Goal: Entertainment & Leisure: Consume media (video, audio)

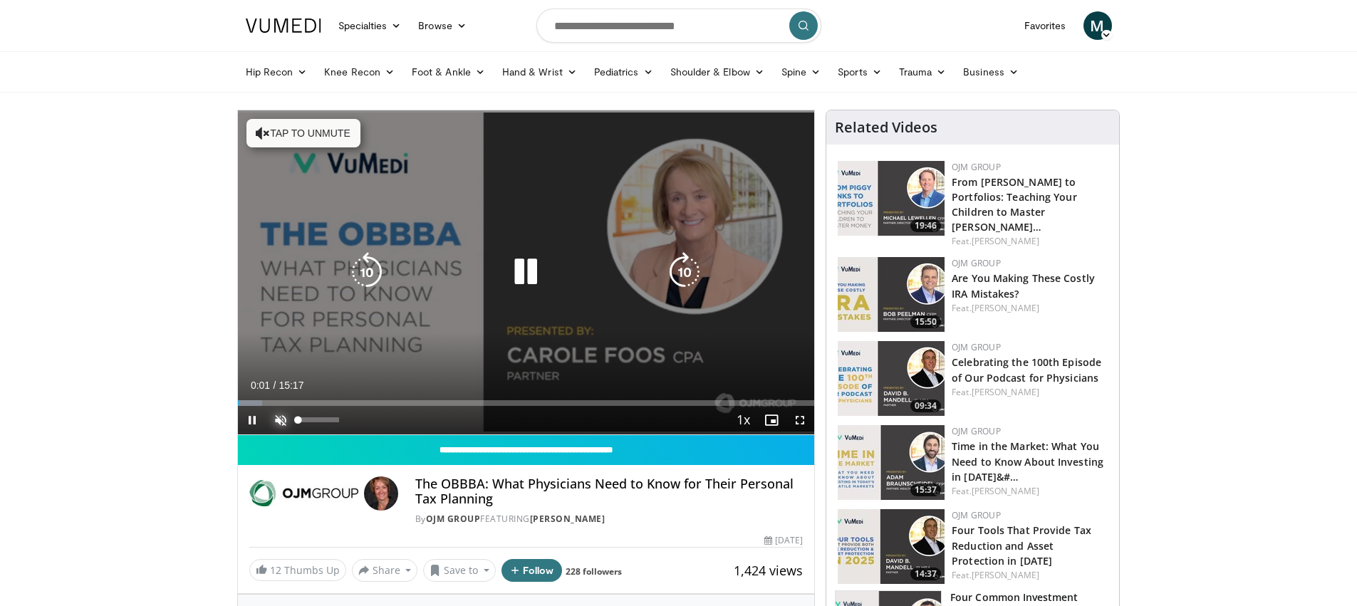
click at [274, 422] on span "Video Player" at bounding box center [280, 420] width 28 height 28
click at [675, 281] on icon "Video Player" at bounding box center [685, 272] width 40 height 40
click at [680, 277] on icon "Video Player" at bounding box center [685, 272] width 40 height 40
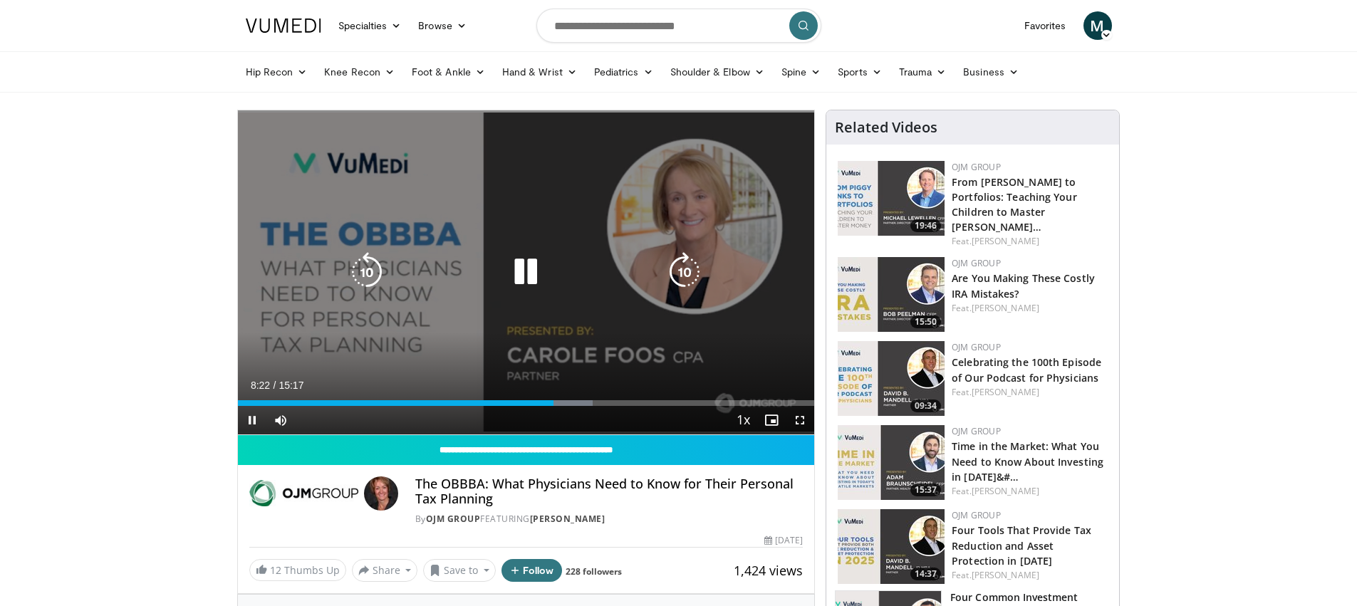
click at [424, 261] on div "Video Player" at bounding box center [526, 272] width 346 height 28
click at [527, 264] on icon "Video Player" at bounding box center [526, 272] width 40 height 40
click at [528, 269] on icon "Video Player" at bounding box center [526, 272] width 40 height 40
